Goal: Navigation & Orientation: Find specific page/section

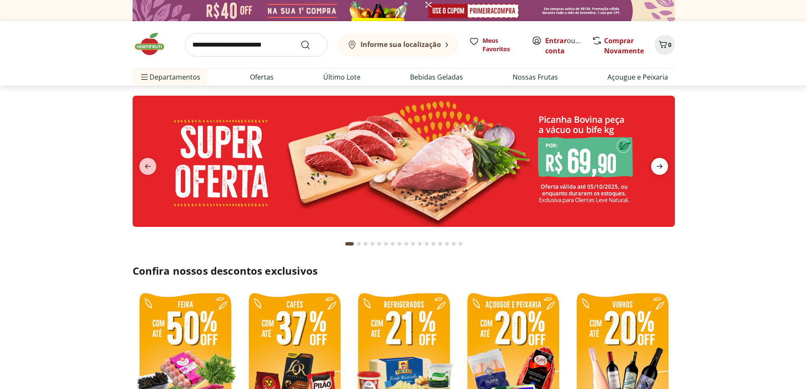
click at [654, 167] on span "next" at bounding box center [659, 166] width 17 height 17
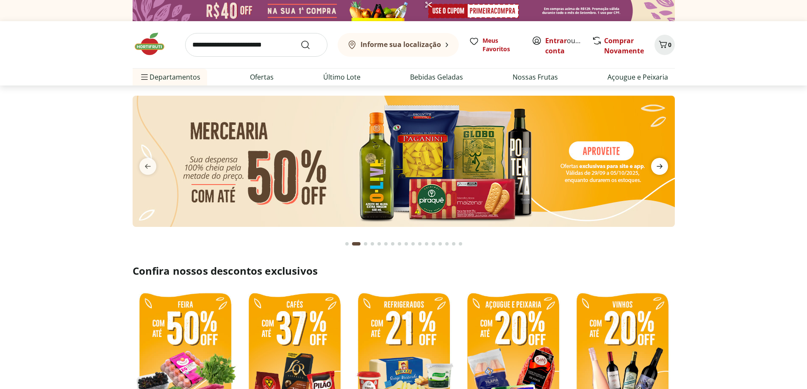
click at [656, 166] on icon "next" at bounding box center [660, 166] width 10 height 10
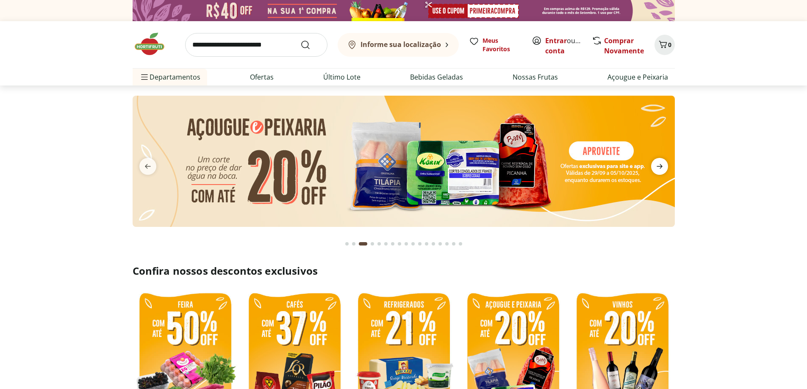
click at [656, 166] on icon "next" at bounding box center [660, 166] width 10 height 10
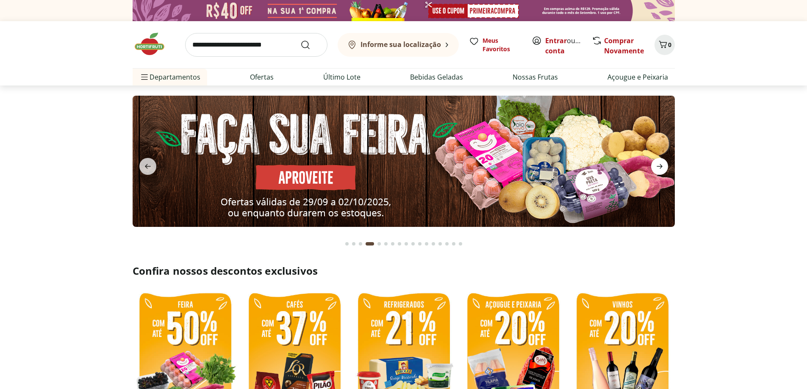
click at [658, 166] on icon "next" at bounding box center [660, 166] width 10 height 10
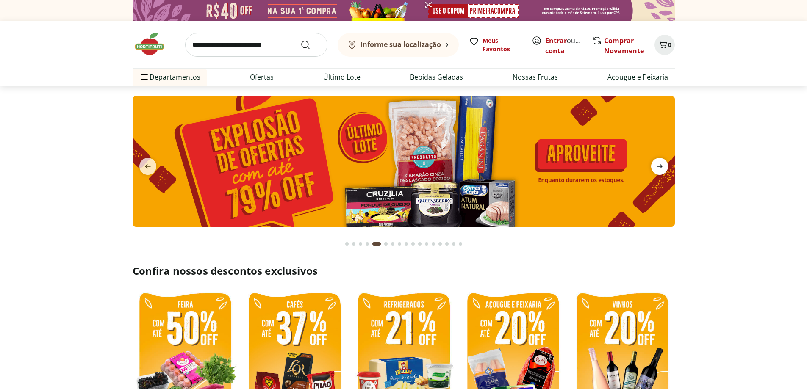
click at [658, 166] on icon "next" at bounding box center [660, 166] width 10 height 10
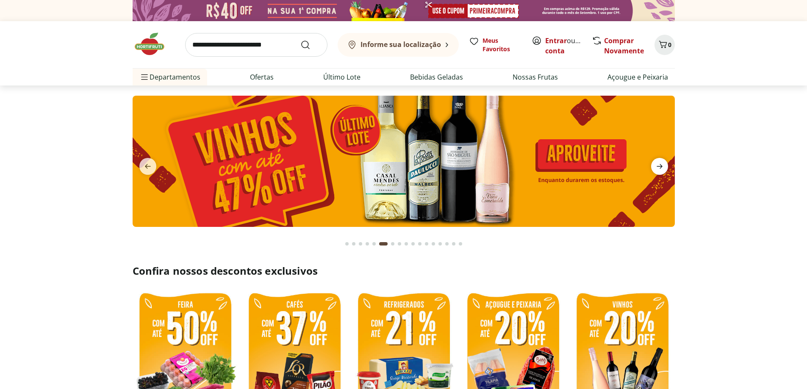
click at [658, 166] on icon "next" at bounding box center [660, 166] width 10 height 10
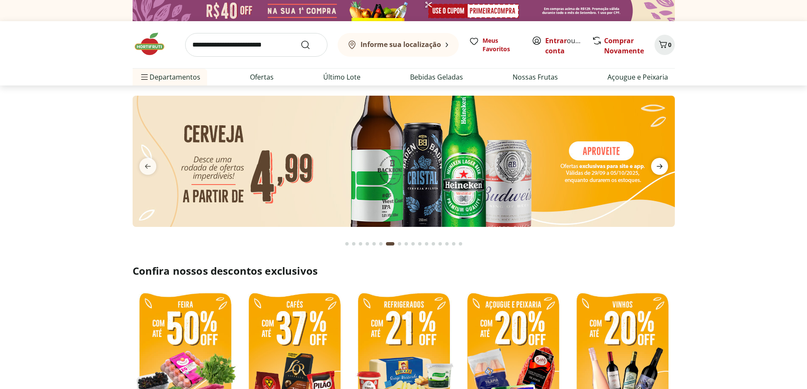
click at [658, 166] on icon "next" at bounding box center [660, 166] width 10 height 10
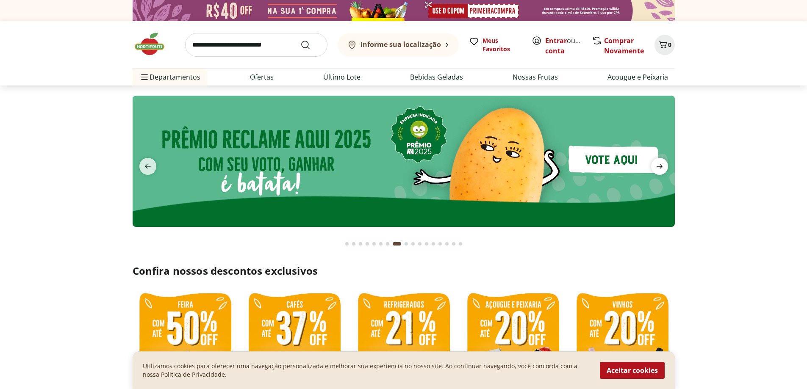
click at [660, 165] on icon "next" at bounding box center [660, 166] width 10 height 10
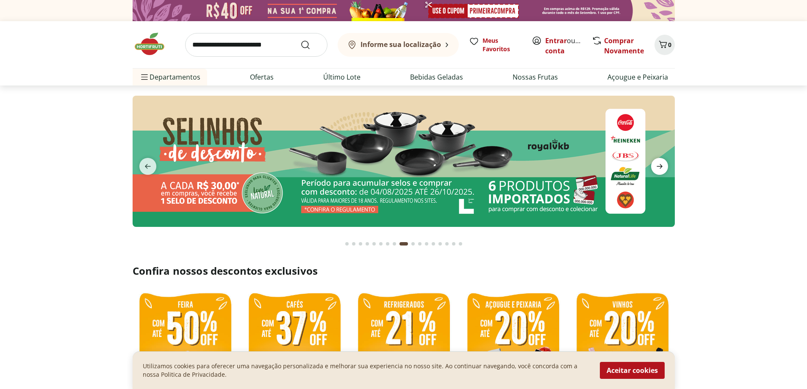
click at [660, 165] on icon "next" at bounding box center [660, 166] width 10 height 10
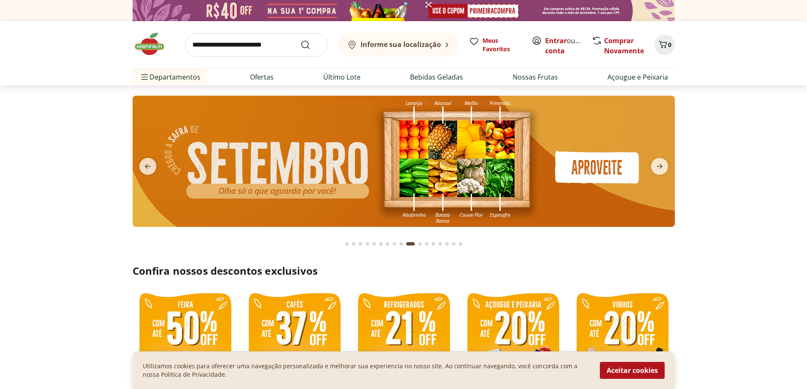
drag, startPoint x: 148, startPoint y: 167, endPoint x: 306, endPoint y: 152, distance: 159.2
click at [149, 167] on icon "previous" at bounding box center [148, 166] width 10 height 10
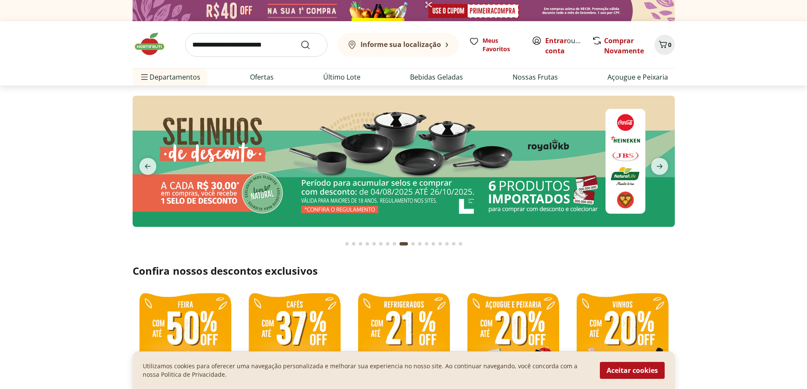
click at [341, 154] on img at bounding box center [404, 161] width 542 height 131
